Goal: Check status: Check status

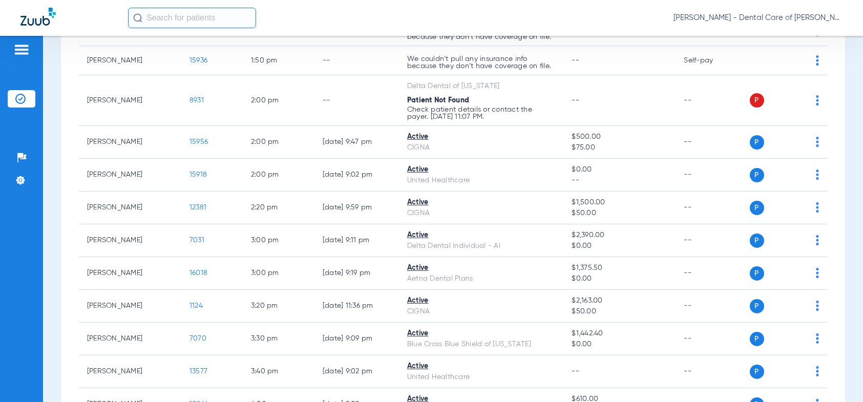
scroll to position [922, 0]
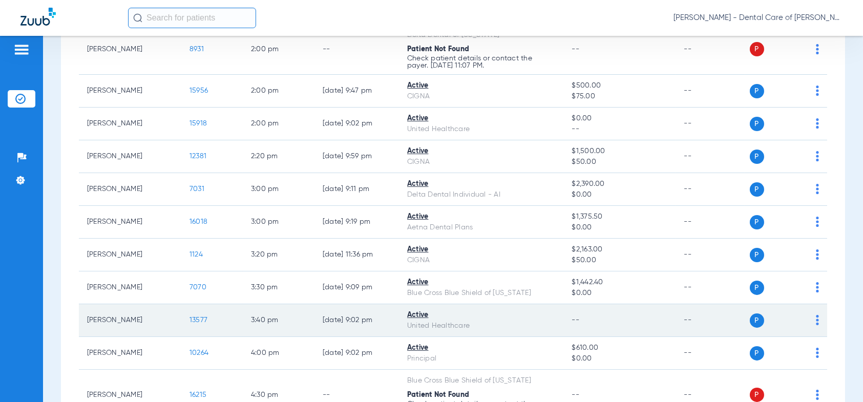
click at [200, 317] on span "13577" at bounding box center [199, 320] width 18 height 7
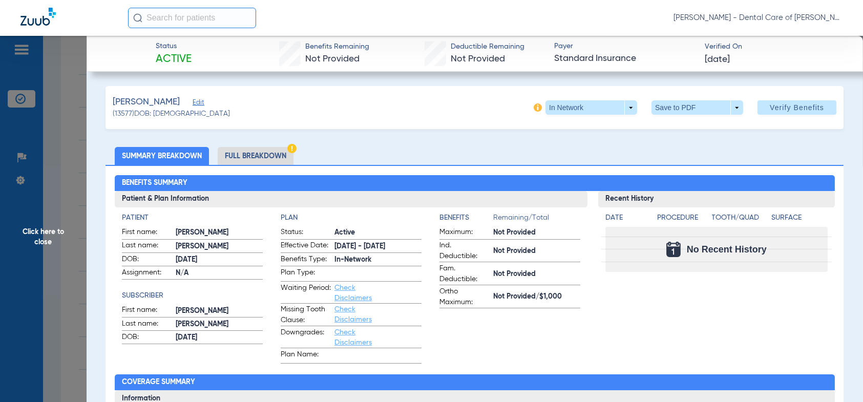
click at [244, 150] on li "Full Breakdown" at bounding box center [256, 156] width 76 height 18
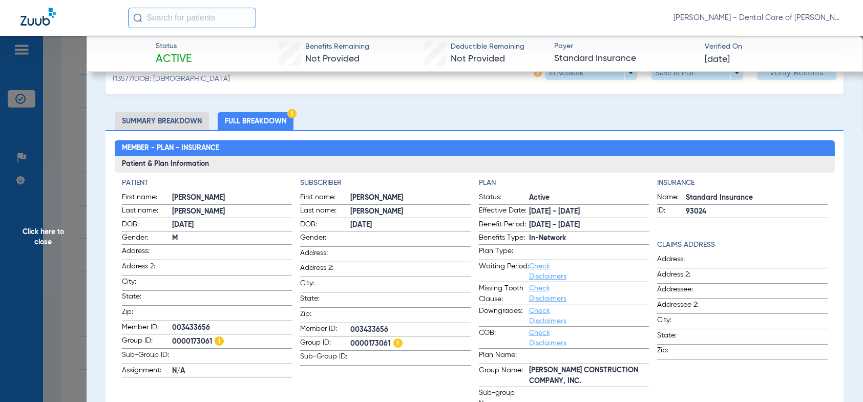
scroll to position [51, 0]
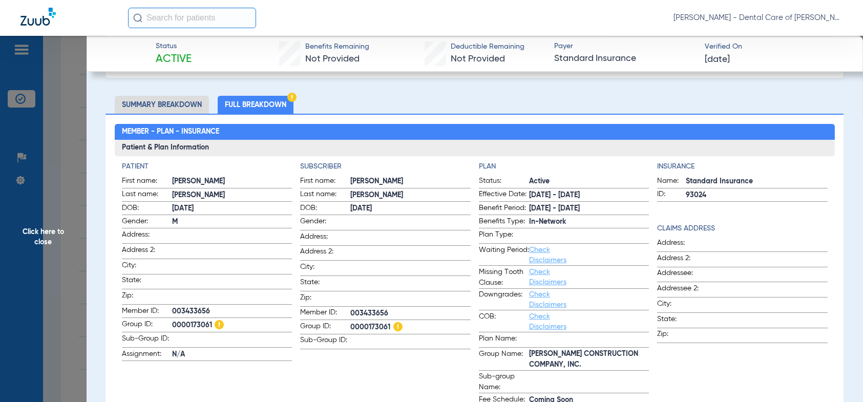
click at [175, 106] on li "Summary Breakdown" at bounding box center [162, 105] width 94 height 18
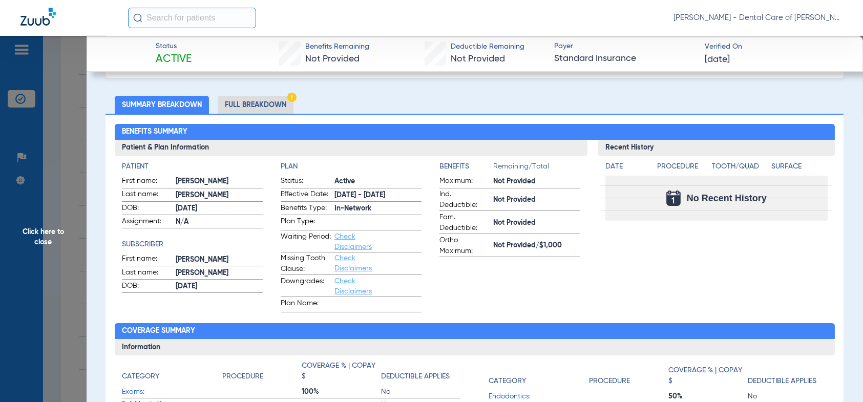
click at [257, 104] on li "Full Breakdown" at bounding box center [256, 105] width 76 height 18
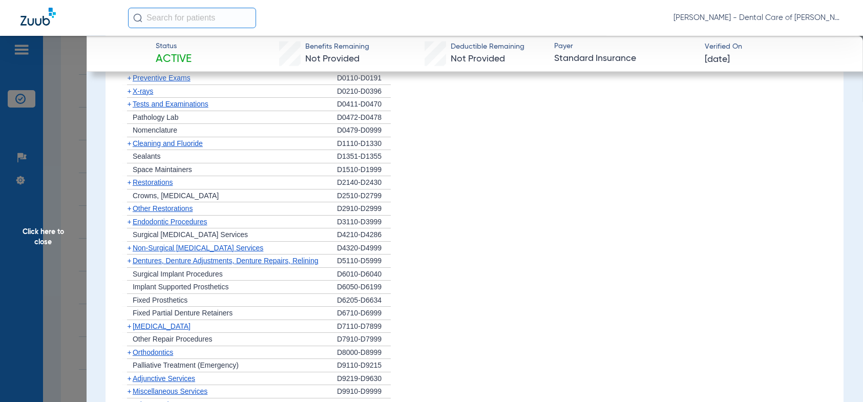
scroll to position [794, 0]
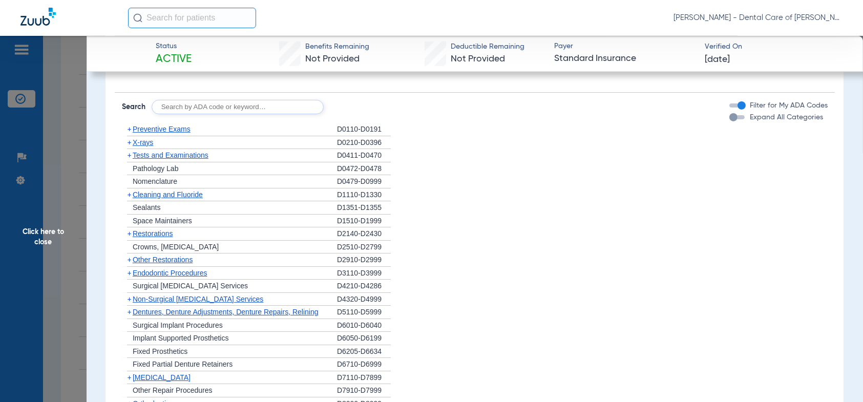
click at [145, 131] on span "Preventive Exams" at bounding box center [162, 129] width 58 height 8
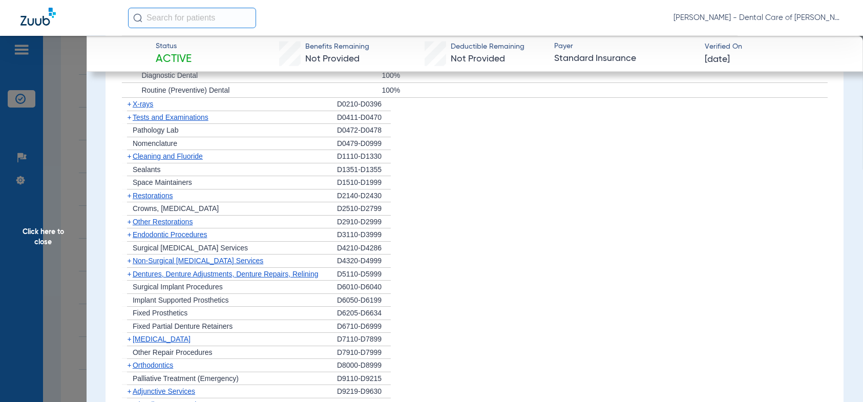
scroll to position [897, 0]
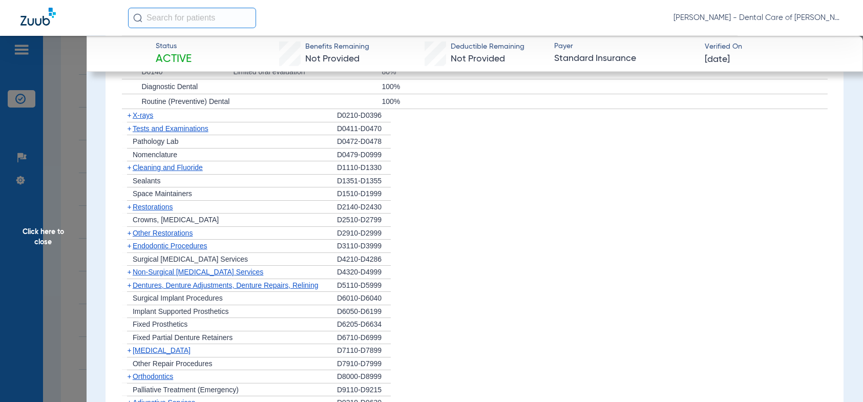
click at [131, 166] on span "+" at bounding box center [129, 167] width 4 height 8
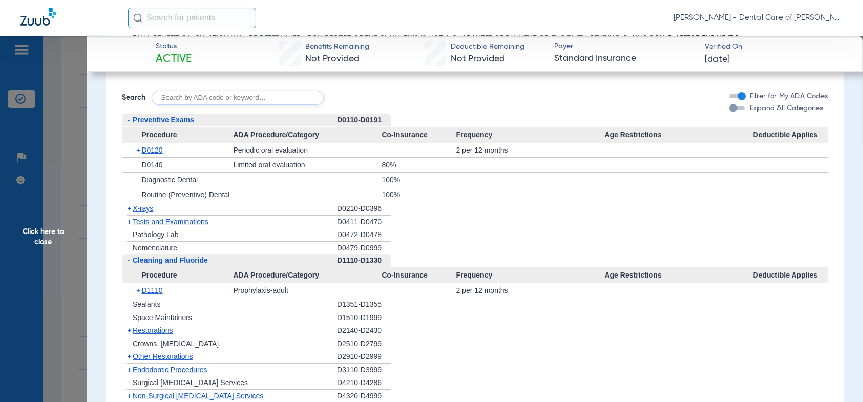
scroll to position [692, 0]
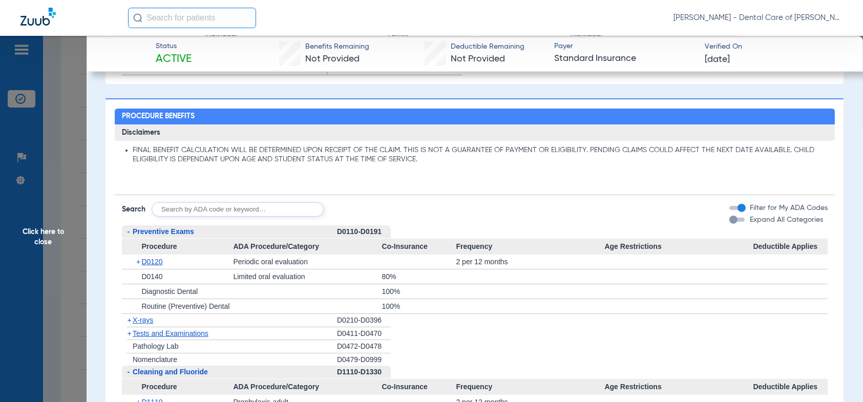
click at [186, 212] on input "text" at bounding box center [238, 209] width 172 height 14
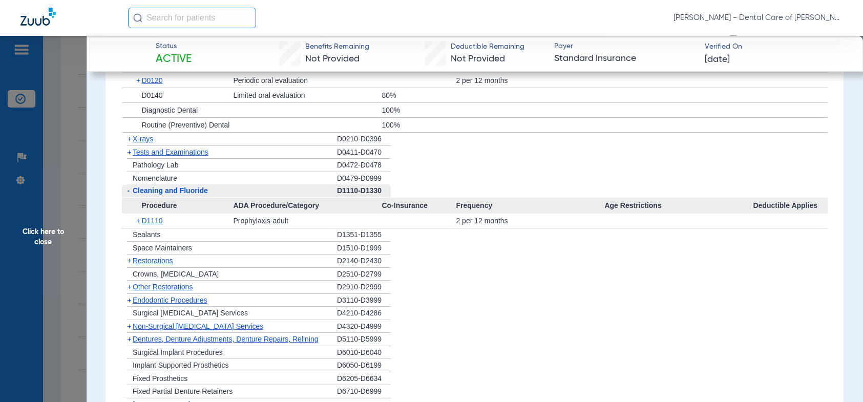
scroll to position [897, 0]
